Goal: Task Accomplishment & Management: Complete application form

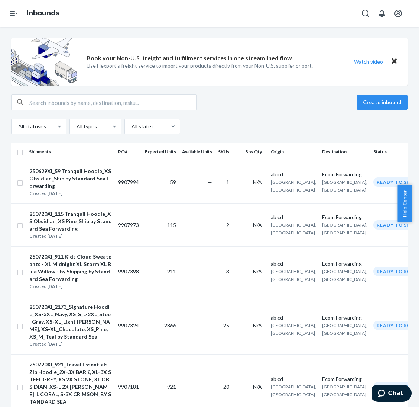
drag, startPoint x: 373, startPoint y: 105, endPoint x: 423, endPoint y: 119, distance: 52.5
click at [349, 105] on button "Create inbound" at bounding box center [382, 102] width 51 height 15
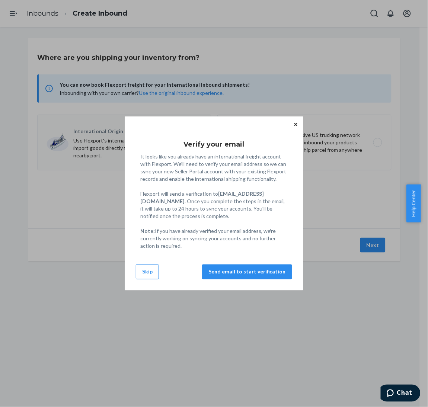
click at [128, 279] on div "Verify your email It looks like you already have an international freight accou…" at bounding box center [214, 203] width 178 height 174
click at [146, 274] on button "Skip" at bounding box center [147, 271] width 23 height 15
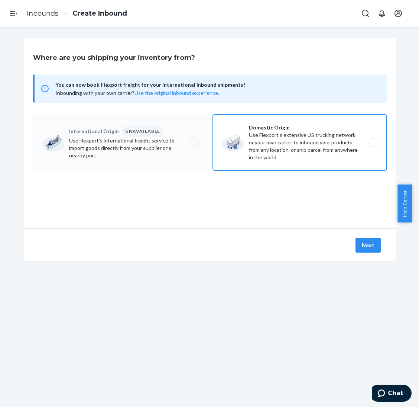
drag, startPoint x: 293, startPoint y: 149, endPoint x: 300, endPoint y: 161, distance: 14.3
click at [293, 150] on label "Domestic Origin Use Flexport’s extensive US trucking network or your own carrie…" at bounding box center [300, 143] width 174 height 56
click at [349, 145] on input "Domestic Origin Use Flexport’s extensive US trucking network or your own carrie…" at bounding box center [375, 142] width 5 height 5
radio input "true"
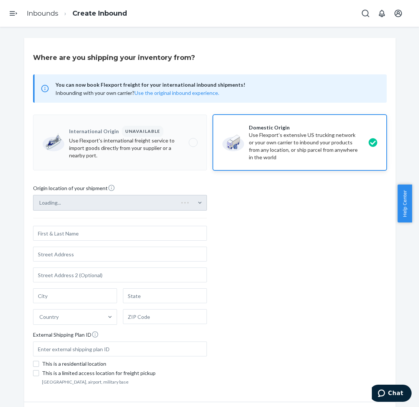
click at [168, 202] on div "Loading..." at bounding box center [120, 203] width 174 height 16
click at [193, 204] on div at bounding box center [199, 202] width 13 height 7
click at [40, 204] on input "Select from saved addresses" at bounding box center [39, 202] width 1 height 7
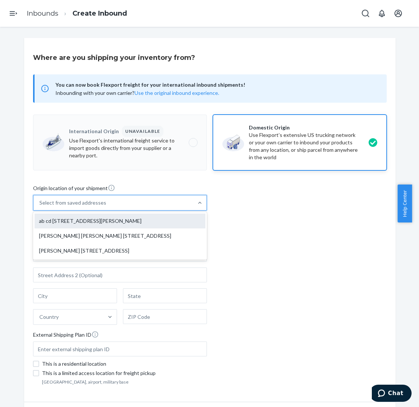
click at [183, 217] on div "ab cd [STREET_ADDRESS][PERSON_NAME]" at bounding box center [120, 220] width 171 height 15
click at [40, 206] on input "option ab cd [STREET_ADDRESS][PERSON_NAME] focused, 1 of 3. 3 results available…" at bounding box center [39, 202] width 1 height 7
type input "ab cd"
type input "[GEOGRAPHIC_DATA]"
type input "CA"
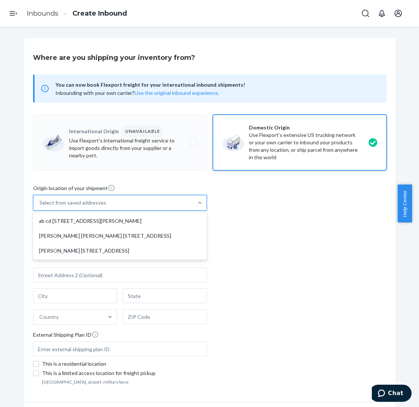
type input "94105"
type input "[STREET_ADDRESS][PERSON_NAME]"
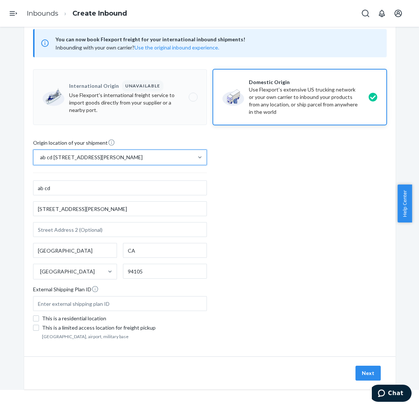
scroll to position [27, 0]
click at [349, 339] on button "Next" at bounding box center [368, 372] width 25 height 15
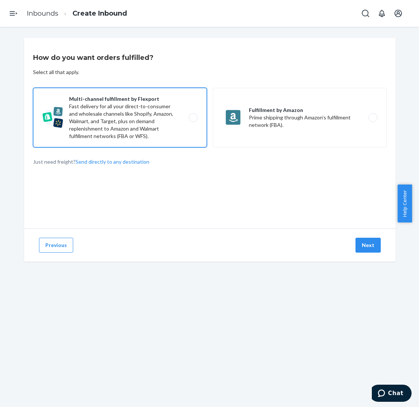
click at [133, 123] on label "Multi-channel fulfillment by Flexport Fast delivery for all your direct-to-cons…" at bounding box center [120, 117] width 174 height 59
click at [193, 120] on input "Multi-channel fulfillment by Flexport Fast delivery for all your direct-to-cons…" at bounding box center [195, 117] width 5 height 5
radio input "true"
click at [349, 247] on button "Next" at bounding box center [368, 245] width 25 height 15
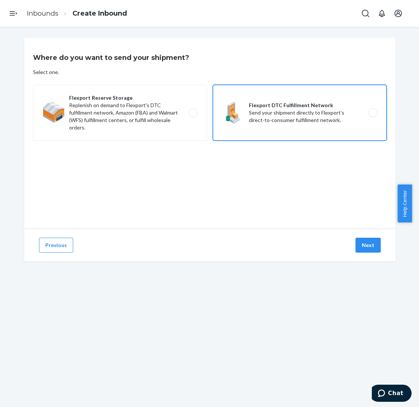
click at [337, 137] on label "Flexport DTC Fulfillment Network Send your shipment directly to Flexport's dire…" at bounding box center [300, 113] width 174 height 56
click at [349, 115] on input "Flexport DTC Fulfillment Network Send your shipment directly to Flexport's dire…" at bounding box center [375, 112] width 5 height 5
radio input "true"
click at [349, 242] on button "Next" at bounding box center [368, 245] width 25 height 15
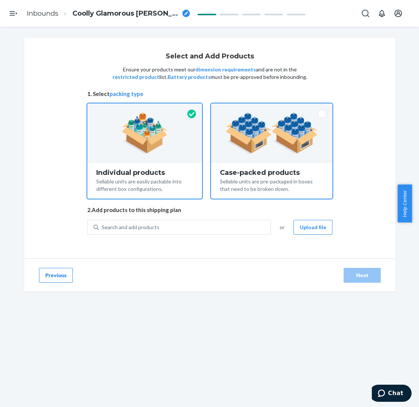
click at [308, 165] on div "Case-packed products Sellable units are pre-packaged in boxes that need to be b…" at bounding box center [272, 181] width 122 height 36
click at [274, 108] on input "Case-packed products Sellable units are pre-packaged in boxes that need to be b…" at bounding box center [272, 105] width 5 height 5
radio input "true"
radio input "false"
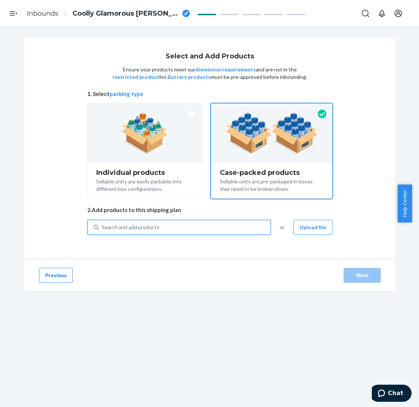
click at [231, 229] on div "Search and add products" at bounding box center [185, 226] width 172 height 13
click at [103, 229] on input "0 results available. Use Up and Down to choose options, press Enter to select t…" at bounding box center [102, 226] width 1 height 7
paste input "Minimalist Kids Sweatpants Alpine"
type input "Minimalist Kids Sweatpants Alpine"
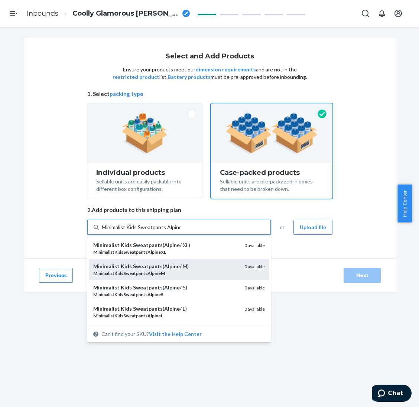
scroll to position [35, 0]
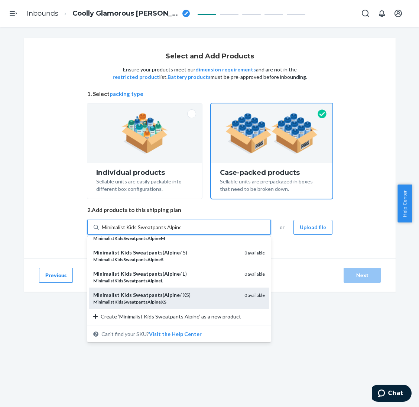
click at [200, 295] on div "Minimalist Kids Sweatpants ( Alpine / XS)" at bounding box center [165, 294] width 145 height 7
click at [181, 231] on input "Minimalist Kids Sweatpants Alpine" at bounding box center [141, 226] width 79 height 7
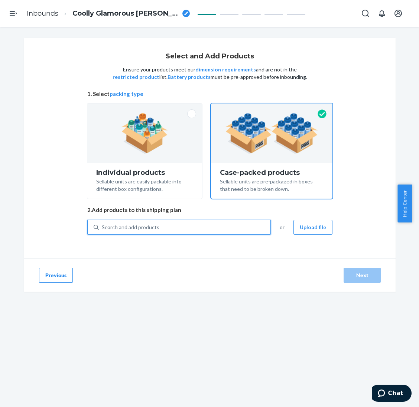
click at [210, 230] on div "Search and add products" at bounding box center [185, 226] width 172 height 13
click at [103, 230] on input "0 results available. Use Up and Down to choose options, press Enter to select t…" at bounding box center [102, 226] width 1 height 7
paste input "Minimalist Kids Sweatpants Alpine"
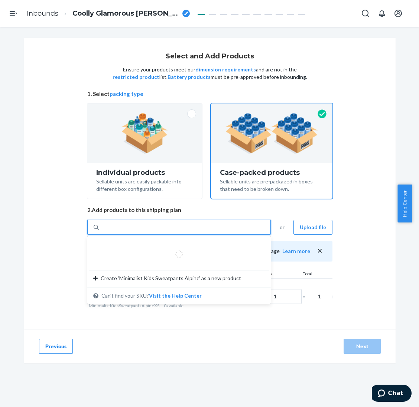
type input "Minimalist Kids Sweatpants Alpine"
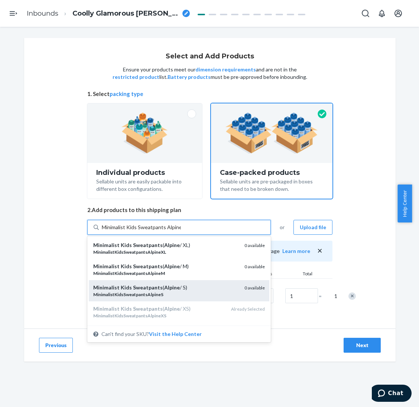
click at [198, 286] on div "Minimalist Kids Sweatpants ( Alpine / S)" at bounding box center [165, 287] width 145 height 7
click at [181, 231] on input "Minimalist Kids Sweatpants Alpine" at bounding box center [141, 226] width 79 height 7
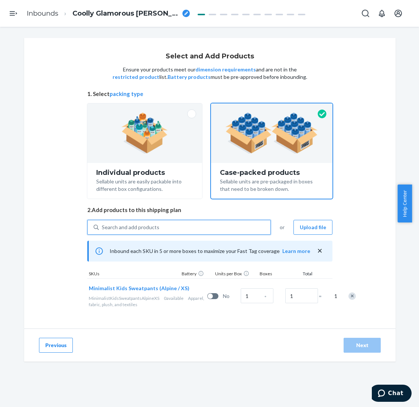
click at [199, 226] on div "Search and add products" at bounding box center [185, 226] width 172 height 13
click at [103, 226] on input "0 results available. Use Up and Down to choose options, press Enter to select t…" at bounding box center [102, 226] width 1 height 7
paste input "Minimalist Kids Sweatpants Alpine"
type input "Minimalist Kids Sweatpants Alpine"
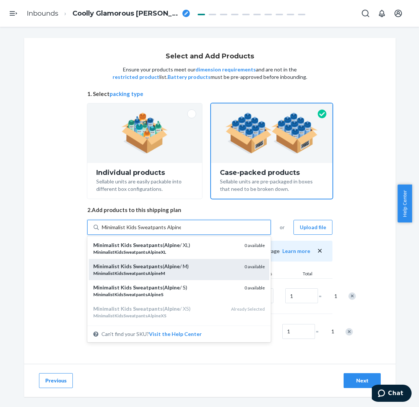
click at [195, 261] on div "Minimalist Kids Sweatpants ( Alpine / M) MinimalistKidsSweatpantsAlpineM 0 avai…" at bounding box center [179, 269] width 181 height 21
click at [181, 231] on input "Minimalist Kids Sweatpants Alpine" at bounding box center [141, 226] width 79 height 7
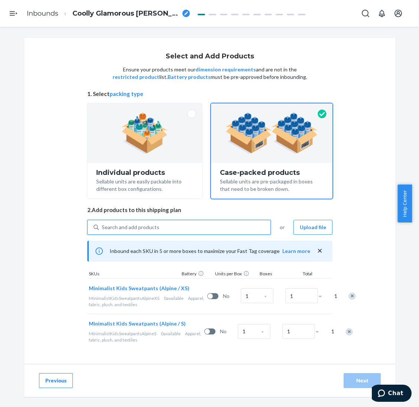
click at [197, 232] on div "Search and add products" at bounding box center [185, 226] width 172 height 13
click at [103, 231] on input "0 results available. Use Up and Down to choose options, press Enter to select t…" at bounding box center [102, 226] width 1 height 7
paste input "Minimalist Kids Sweatpants Alpine"
type input "Minimalist Kids Sweatpants Alpine"
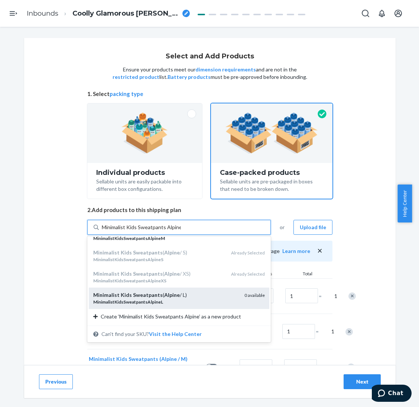
click at [189, 299] on div "MinimalistKidsSweatpantsAlpineL" at bounding box center [165, 302] width 145 height 6
click at [181, 231] on input "Minimalist Kids Sweatpants Alpine" at bounding box center [141, 226] width 79 height 7
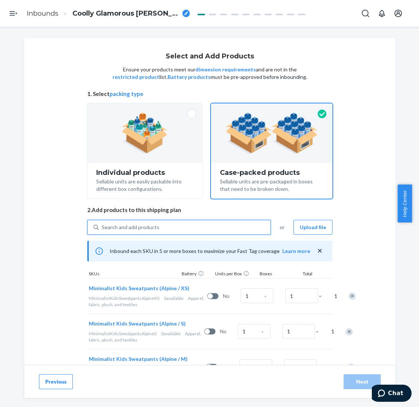
click at [199, 228] on div "Search and add products" at bounding box center [185, 226] width 172 height 13
click at [103, 228] on input "0 results available. Select is focused ,type to refine list, press Down to open…" at bounding box center [102, 226] width 1 height 7
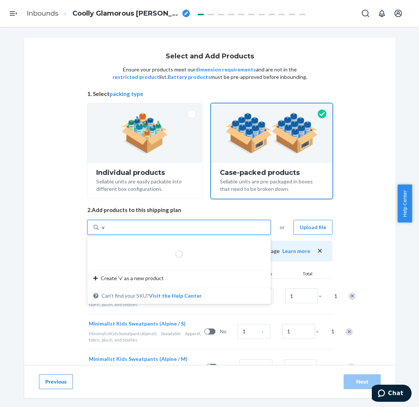
paste input "Minimalist Kids Sweatpants Alpine"
type input "Minimalist Kids Sweatpants Alpine"
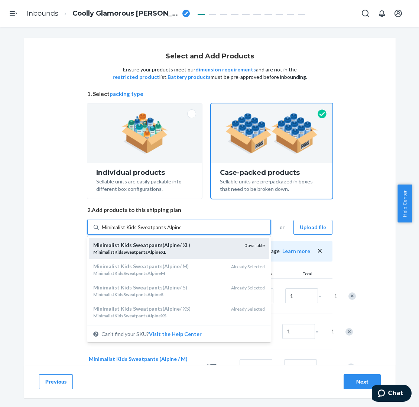
click at [196, 249] on div "MinimalistKidsSweatpantsAlpineXL" at bounding box center [165, 252] width 145 height 6
click at [181, 231] on input "Minimalist Kids Sweatpants Alpine" at bounding box center [141, 226] width 79 height 7
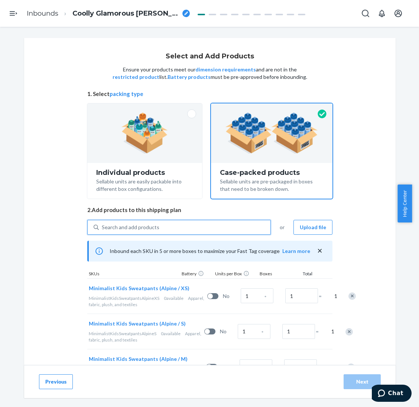
click at [197, 229] on div "Search and add products" at bounding box center [185, 226] width 172 height 13
click at [103, 229] on input "0 results available. Select is focused ,type to refine list, press Down to open…" at bounding box center [102, 226] width 1 height 7
paste input "Minimalist Kids Sweatpants Alpine"
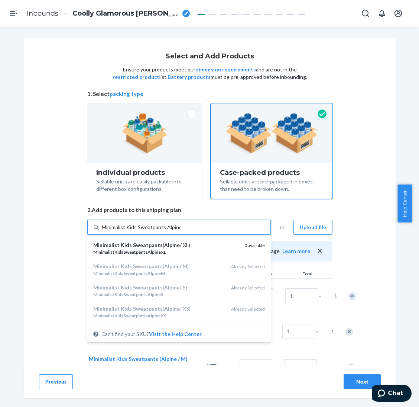
type input "Minimalist Kids Sweatpants Alpine"
click at [77, 186] on div "Select and Add Products Ensure your products meet our dimension requirements an…" at bounding box center [210, 254] width 372 height 432
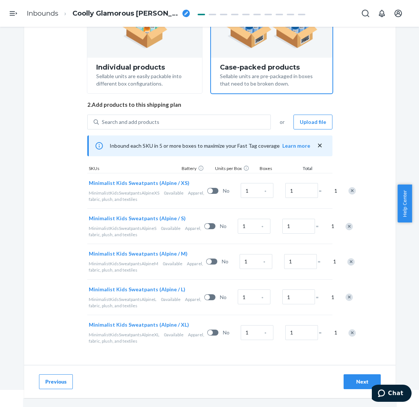
scroll to position [27, 0]
click at [241, 183] on input "1" at bounding box center [257, 190] width 33 height 15
type input "65"
type input "95"
type input "193"
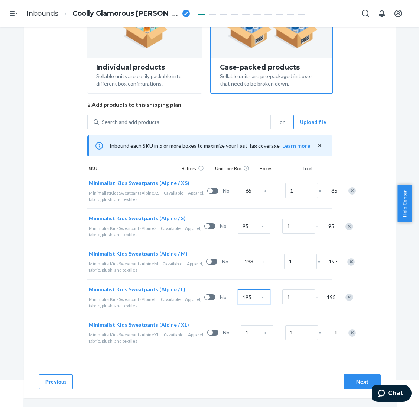
type input "195"
type input "194"
click at [349, 339] on div "Next" at bounding box center [362, 381] width 25 height 7
radio input "true"
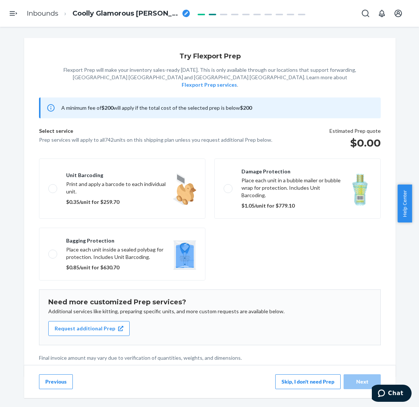
click at [349, 46] on div "Try Flexport Prep Flexport Prep will make your inventory sales-ready [DATE]. Th…" at bounding box center [210, 168] width 382 height 260
click at [317, 339] on button "Skip, I don't need Prep" at bounding box center [307, 381] width 65 height 15
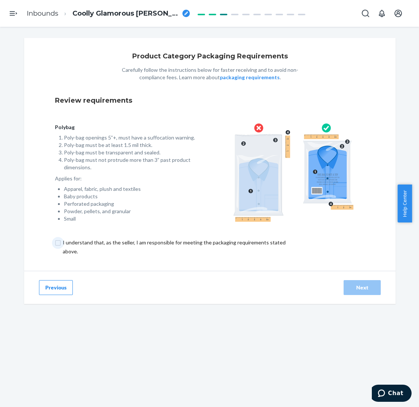
drag, startPoint x: 256, startPoint y: 240, endPoint x: 336, endPoint y: 275, distance: 87.4
click at [256, 241] on input "checkbox" at bounding box center [178, 247] width 247 height 18
checkbox input "true"
click at [349, 283] on button "Next" at bounding box center [362, 287] width 37 height 15
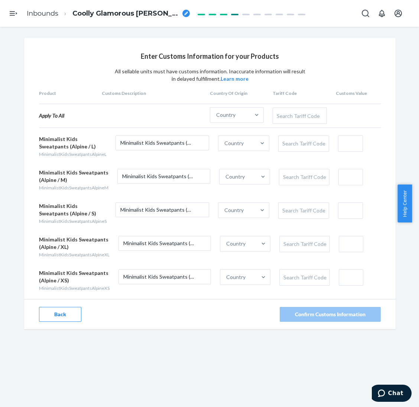
click at [53, 311] on button "Back" at bounding box center [60, 314] width 42 height 15
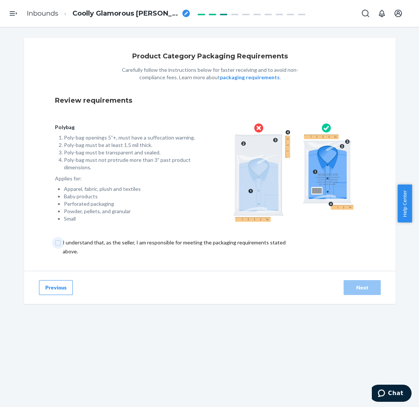
drag, startPoint x: 199, startPoint y: 242, endPoint x: 285, endPoint y: 265, distance: 89.3
click at [200, 242] on input "checkbox" at bounding box center [178, 247] width 247 height 18
checkbox input "true"
drag, startPoint x: 356, startPoint y: 281, endPoint x: 357, endPoint y: 286, distance: 5.2
click at [349, 285] on button "Next" at bounding box center [362, 287] width 37 height 15
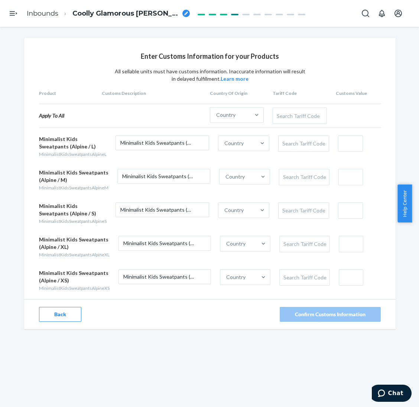
click at [122, 11] on span "Coolly Glamorous [PERSON_NAME]" at bounding box center [125, 14] width 107 height 10
type input "Minimalist Kids Sweatpants - XS-XL Alpine by Standard Sea"
click at [97, 45] on div "Enter Customs Information for your Products All sellable units must have custom…" at bounding box center [210, 183] width 372 height 291
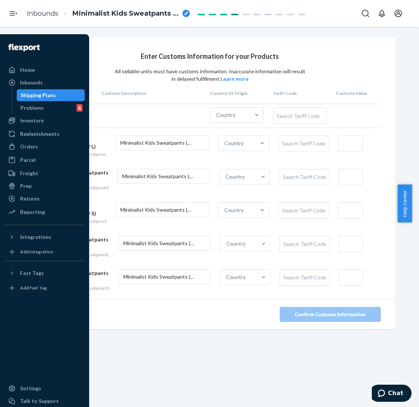
click at [48, 96] on div "Shipping Plans" at bounding box center [37, 94] width 35 height 7
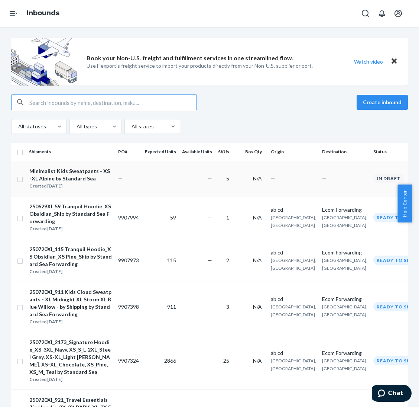
click at [72, 174] on div "Minimalist Kids Sweatpants - XS-XL Alpine by Standard Sea" at bounding box center [70, 174] width 83 height 15
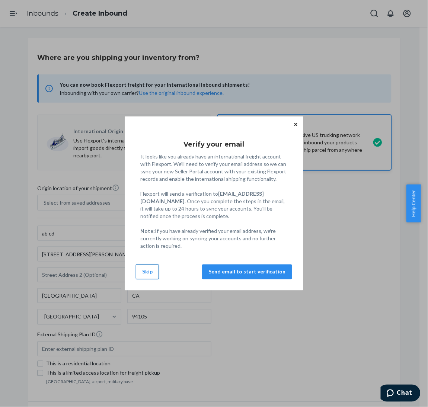
click at [145, 272] on button "Skip" at bounding box center [147, 271] width 23 height 15
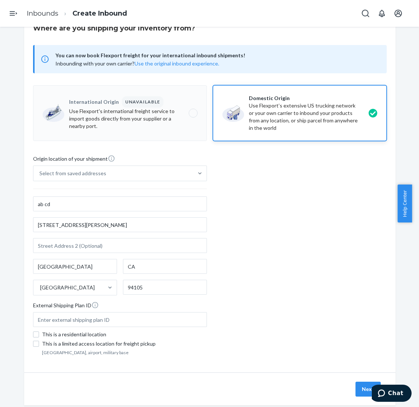
scroll to position [45, 0]
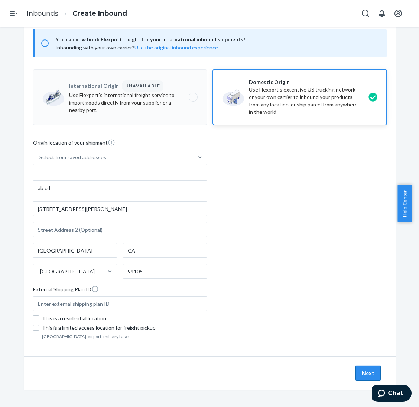
click at [349, 339] on button "Next" at bounding box center [368, 372] width 25 height 15
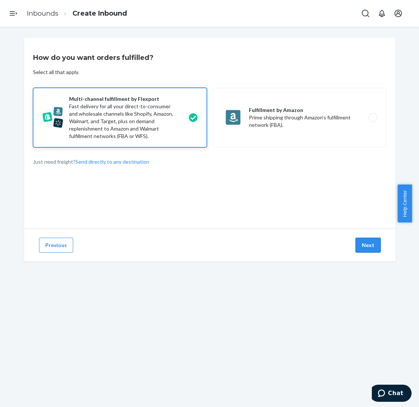
click at [349, 243] on button "Next" at bounding box center [368, 245] width 25 height 15
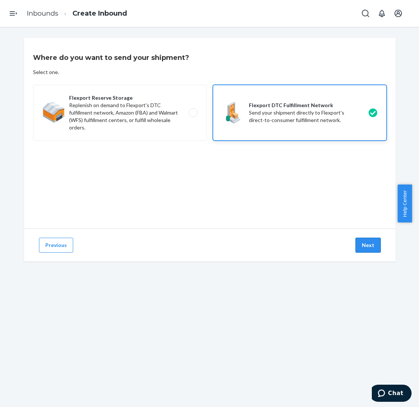
click at [349, 243] on button "Next" at bounding box center [368, 245] width 25 height 15
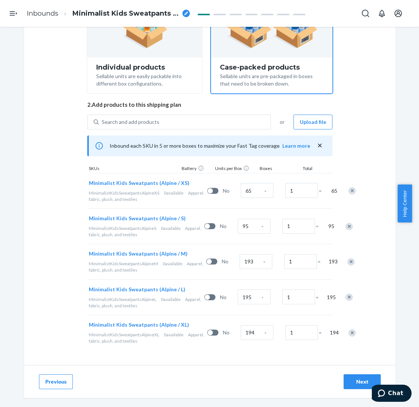
scroll to position [142, 0]
click at [349, 339] on div "Next" at bounding box center [362, 381] width 25 height 7
radio input "true"
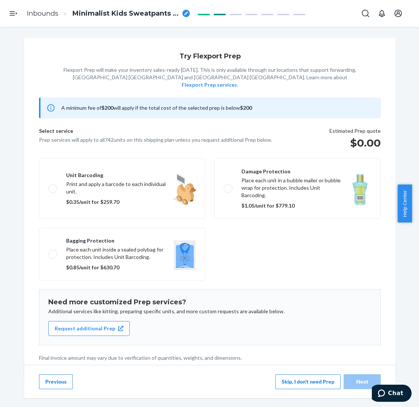
click at [304, 339] on button "Skip, I don't need Prep" at bounding box center [307, 381] width 65 height 15
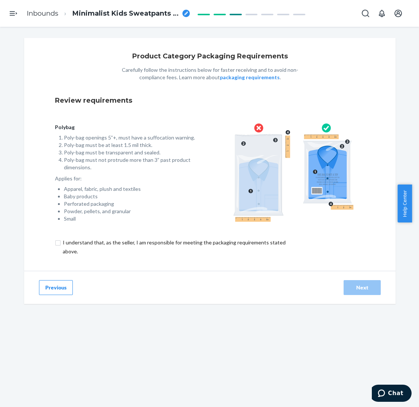
click at [266, 244] on input "checkbox" at bounding box center [178, 247] width 247 height 18
checkbox input "true"
click at [349, 284] on div "Next" at bounding box center [362, 287] width 25 height 7
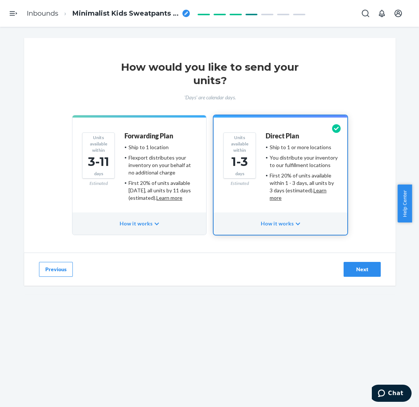
click at [165, 180] on div "First 20% of units available [DATE], all units by 11 days (estimated). Learn mo…" at bounding box center [163, 190] width 68 height 22
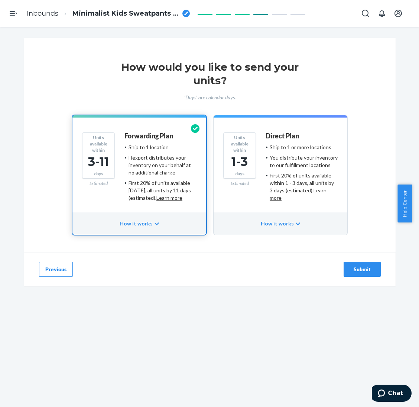
click at [349, 268] on div "Submit" at bounding box center [362, 268] width 25 height 7
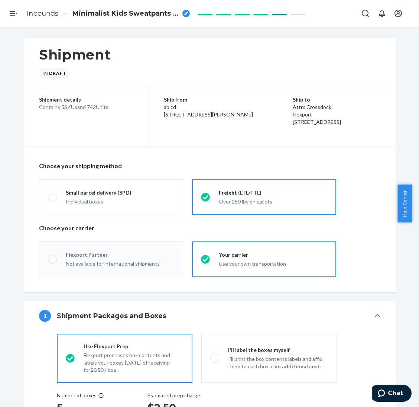
radio input "true"
radio input "false"
radio input "true"
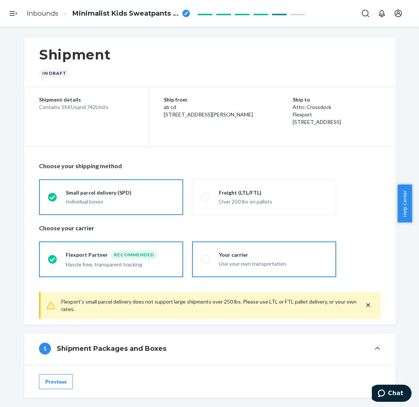
click at [235, 266] on div "Use your own transportation" at bounding box center [273, 263] width 109 height 7
click at [206, 261] on input "Your carrier Use your own transportation" at bounding box center [203, 259] width 5 height 5
radio input "true"
radio input "false"
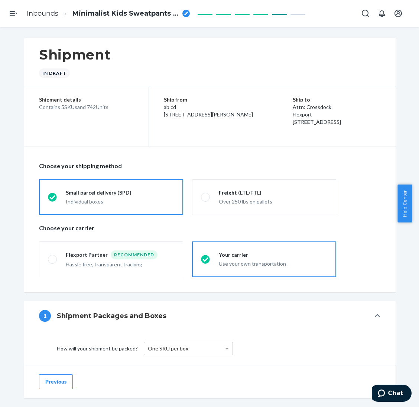
drag, startPoint x: 82, startPoint y: 109, endPoint x: 92, endPoint y: 110, distance: 9.8
click at [92, 110] on div "Contains 5 SKUs and 742 Units" at bounding box center [86, 106] width 95 height 7
copy div "742"
click at [148, 7] on ol "Inbounds Minimalist Kids Sweatpants - XS-XL Alpine by Standard Sea" at bounding box center [108, 14] width 175 height 22
click at [145, 14] on span "Minimalist Kids Sweatpants - XS-XL Alpine by Standard Sea" at bounding box center [125, 14] width 107 height 10
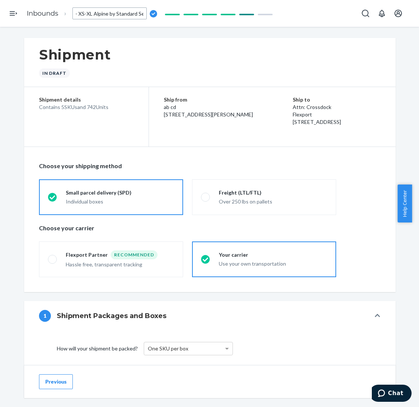
type input "250715XI - 742 Minimalist Kids Sweatpants - XS-XL Alpine by Standard Sea"
click at [165, 67] on div "Shipment In draft" at bounding box center [210, 62] width 372 height 49
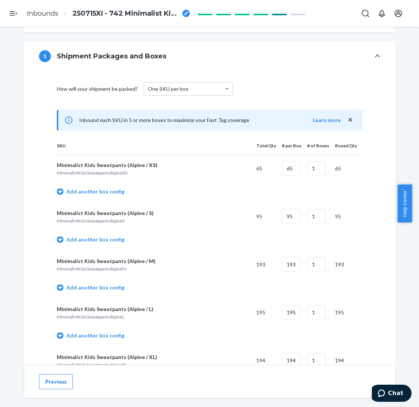
scroll to position [278, 0]
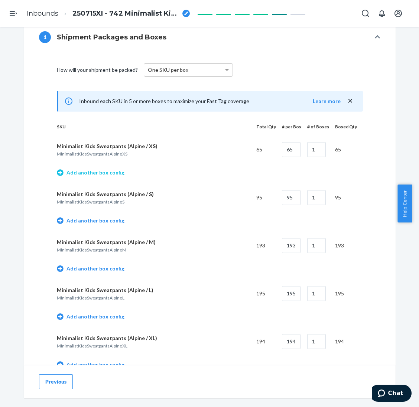
click at [93, 174] on link "Add another box config" at bounding box center [91, 172] width 68 height 7
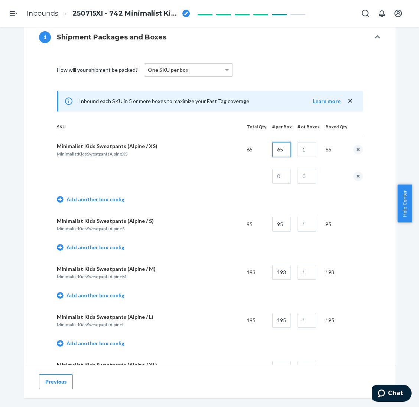
click at [285, 151] on input "65" at bounding box center [282, 149] width 19 height 15
type input "28"
type input "2"
type input "9"
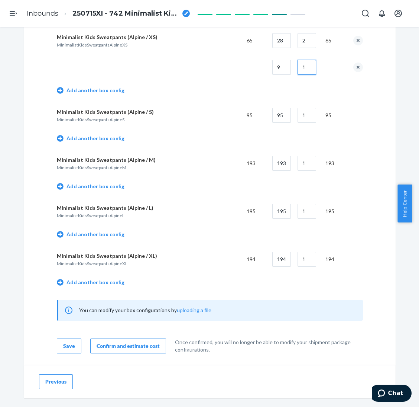
scroll to position [390, 0]
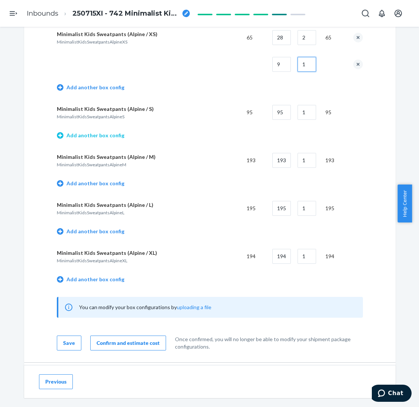
type input "1"
click at [104, 138] on link "Add another box config" at bounding box center [91, 135] width 68 height 7
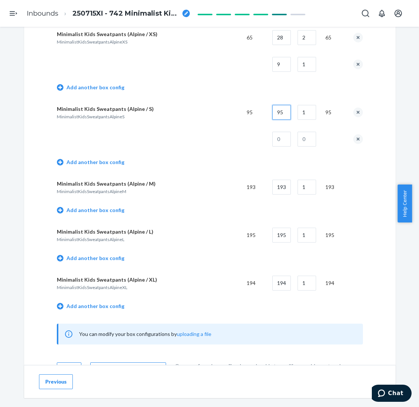
click at [282, 116] on input "95" at bounding box center [282, 112] width 19 height 15
type input "28"
type input "3"
type input "11"
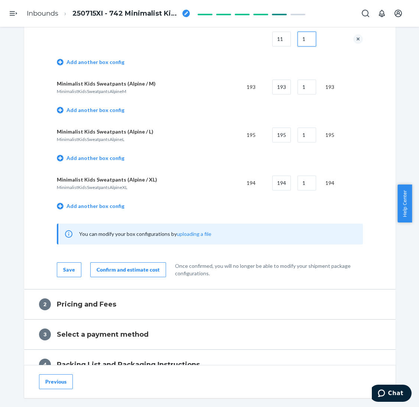
scroll to position [502, 0]
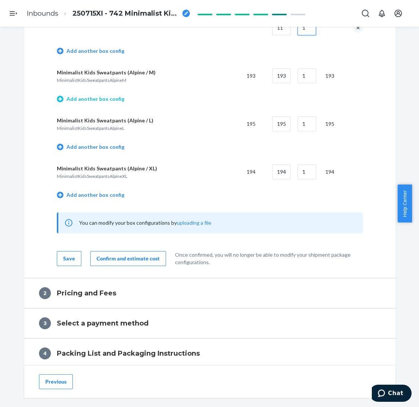
type input "1"
click at [109, 96] on link "Add another box config" at bounding box center [91, 98] width 68 height 7
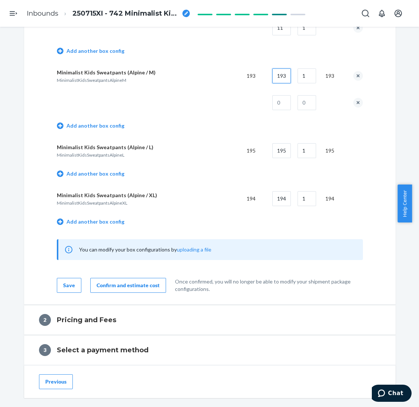
click at [277, 75] on input "193" at bounding box center [282, 75] width 19 height 15
type input "28"
type input "6"
type input "25"
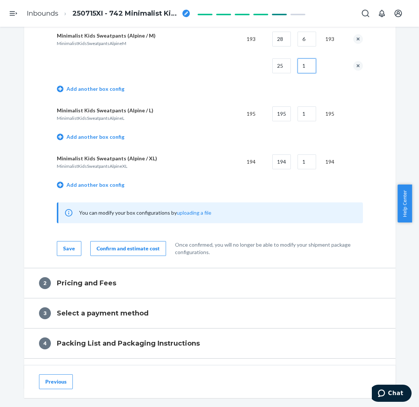
scroll to position [557, 0]
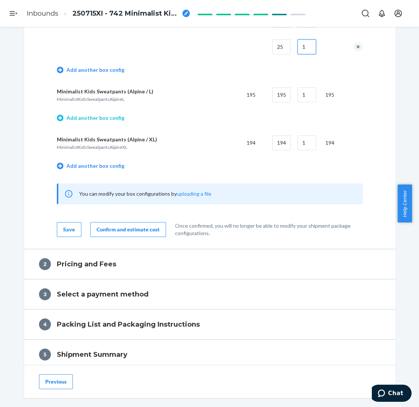
type input "1"
click at [93, 118] on link "Add another box config" at bounding box center [91, 117] width 68 height 7
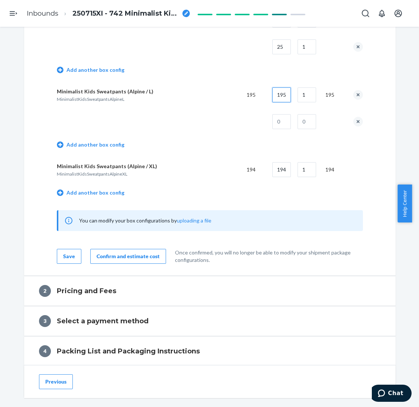
click at [276, 98] on input "195" at bounding box center [282, 94] width 19 height 15
type input "26"
type input "7"
type input "13"
type input "1"
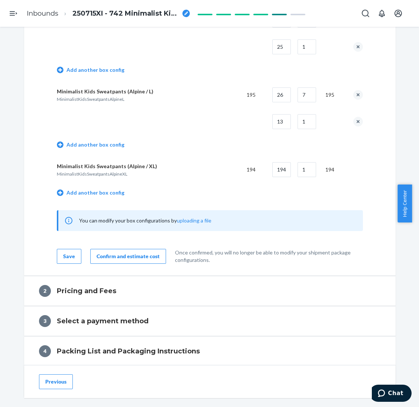
click at [78, 196] on td "Add another box config" at bounding box center [210, 193] width 306 height 21
click at [78, 193] on link "Add another box config" at bounding box center [91, 192] width 68 height 7
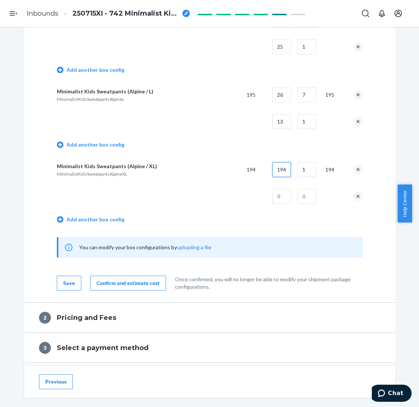
click at [275, 165] on input "194" at bounding box center [282, 169] width 19 height 15
type input "24"
type input "7"
type input "26"
type input "1"
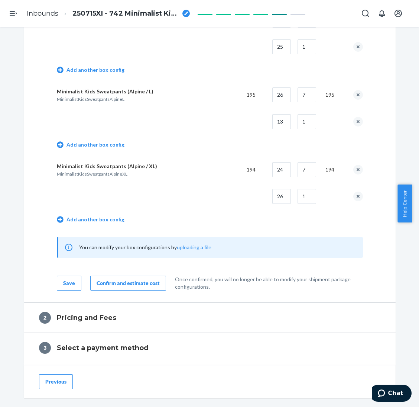
click at [146, 280] on div "Confirm and estimate cost" at bounding box center [128, 282] width 63 height 7
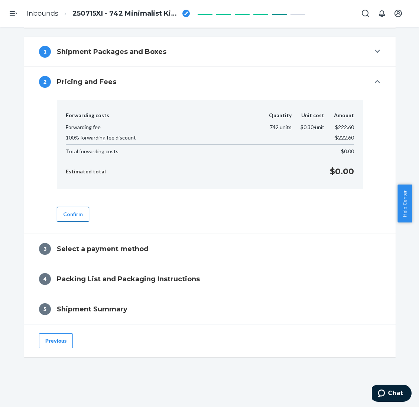
click at [81, 210] on button "Confirm" at bounding box center [73, 214] width 32 height 15
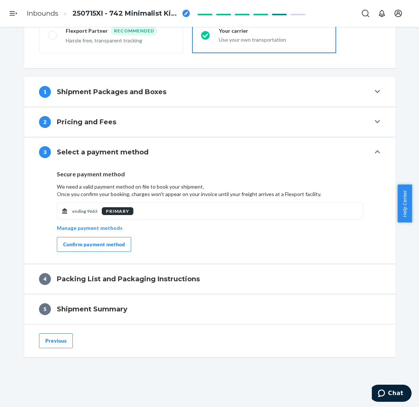
scroll to position [225, 0]
click at [92, 242] on div "Confirm payment method" at bounding box center [94, 244] width 62 height 7
drag, startPoint x: 110, startPoint y: 240, endPoint x: 159, endPoint y: 249, distance: 49.9
click at [110, 241] on div "Confirm payment method" at bounding box center [94, 244] width 62 height 7
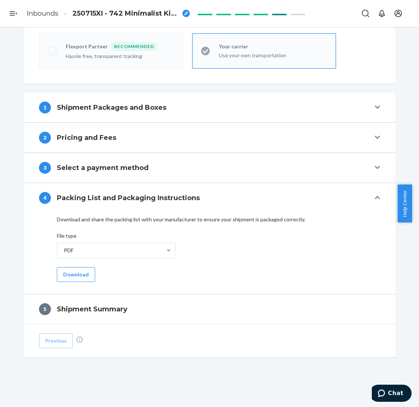
scroll to position [209, 0]
click at [70, 275] on button "Download" at bounding box center [76, 274] width 38 height 15
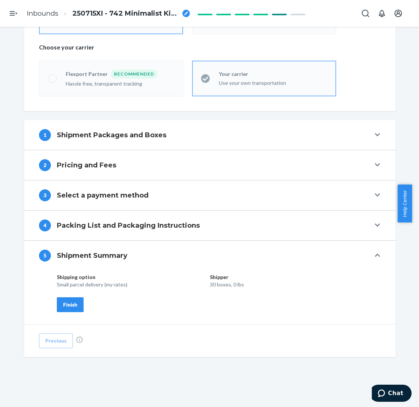
scroll to position [181, 0]
click at [57, 302] on button "Finish" at bounding box center [70, 304] width 27 height 15
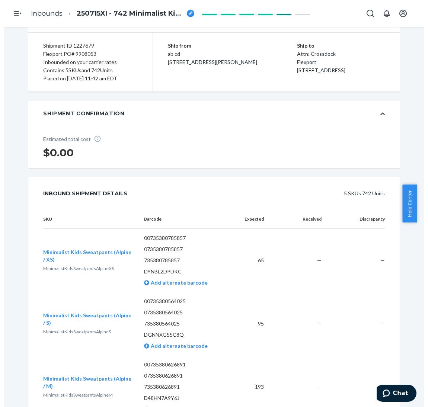
scroll to position [0, 0]
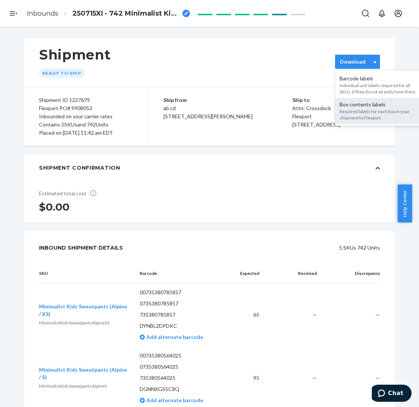
click at [349, 110] on div "Required labels for each box in your shipment to Flexport." at bounding box center [380, 114] width 80 height 13
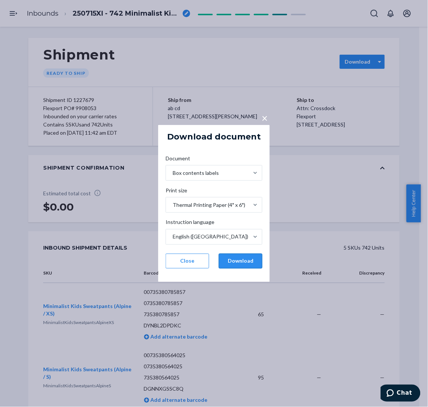
click at [249, 259] on button "Download" at bounding box center [240, 261] width 43 height 15
click at [128, 52] on div "× Download document Document Box contents labels Print size Thermal Printing Pa…" at bounding box center [214, 203] width 428 height 407
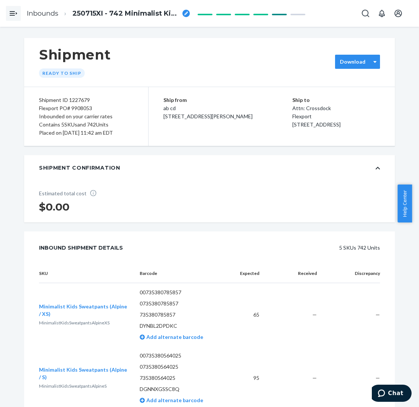
click at [14, 16] on icon "Open Navigation" at bounding box center [13, 13] width 9 height 9
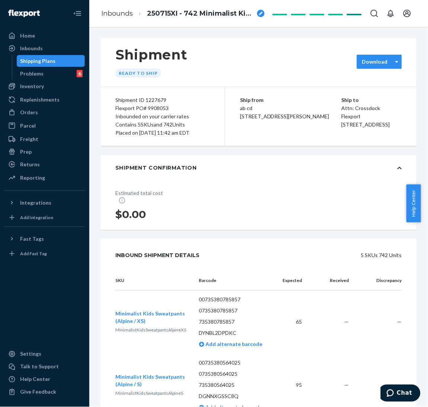
drag, startPoint x: 29, startPoint y: 59, endPoint x: 383, endPoint y: 184, distance: 375.2
click at [29, 59] on div "Shipping Plans" at bounding box center [37, 60] width 35 height 7
